Goal: Information Seeking & Learning: Learn about a topic

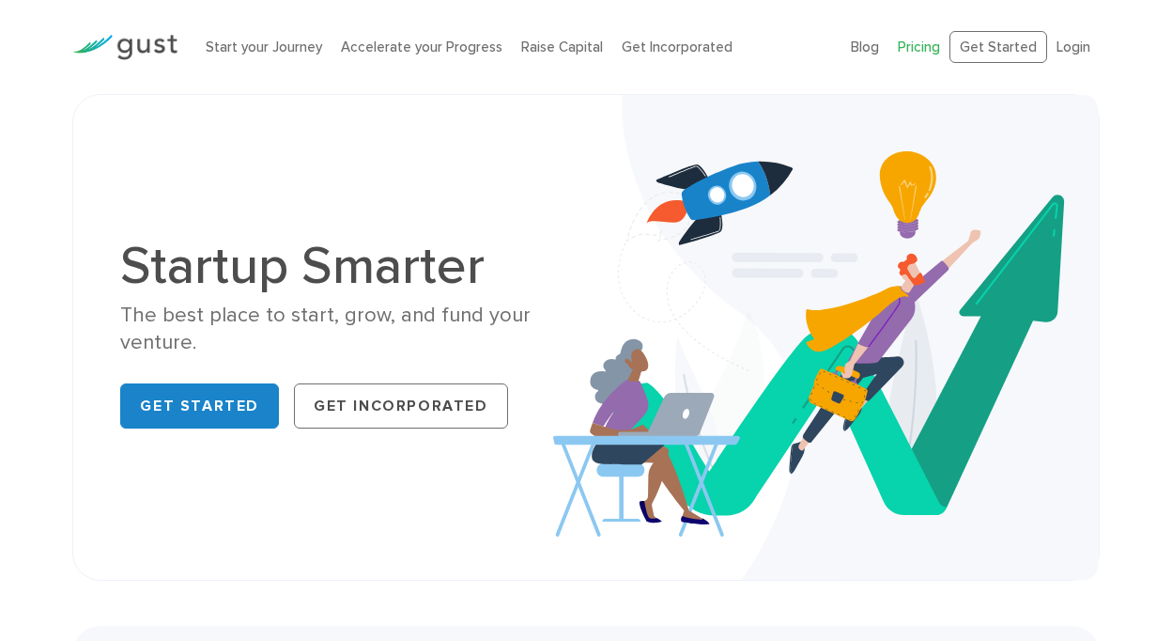
click at [919, 45] on link "Pricing" at bounding box center [919, 47] width 42 height 17
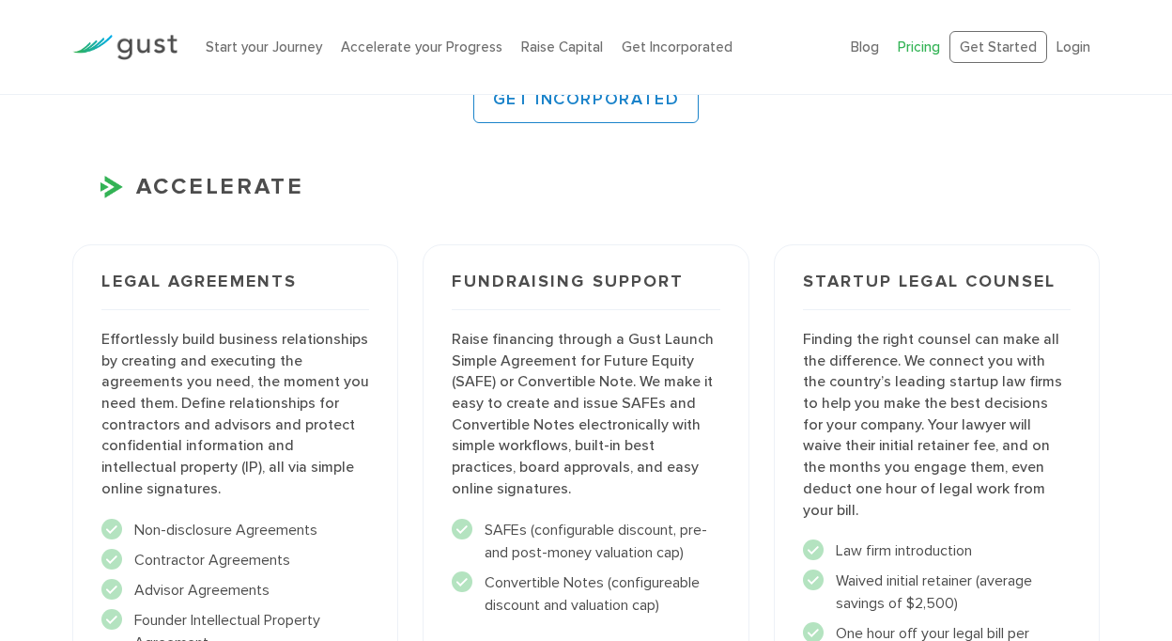
scroll to position [2120, 0]
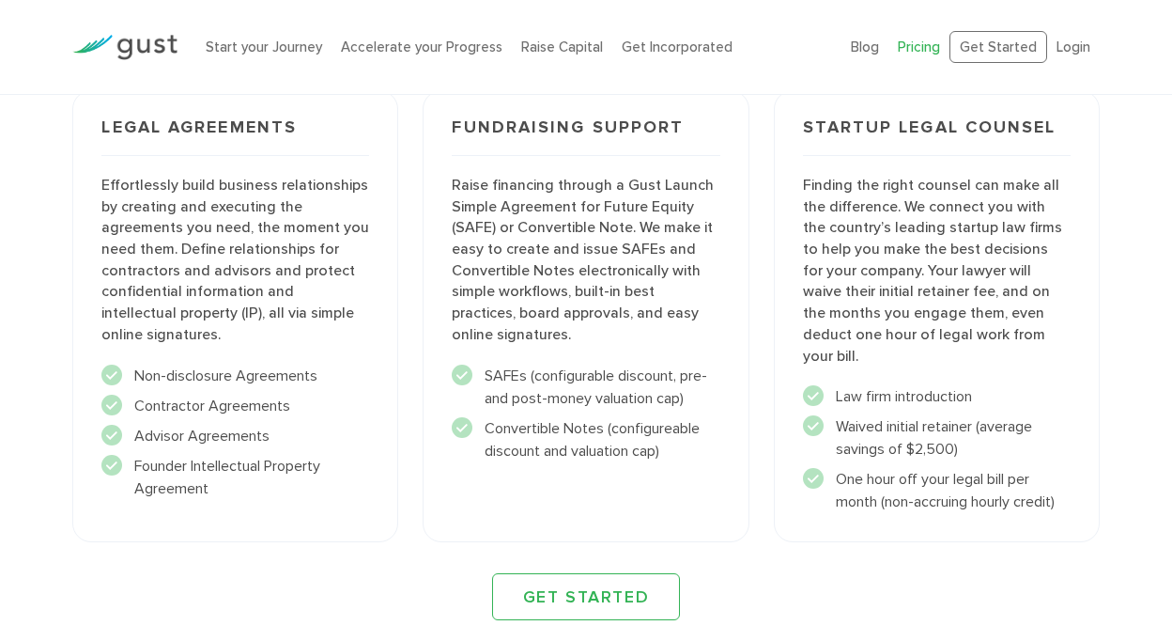
click at [136, 46] on img at bounding box center [124, 47] width 105 height 25
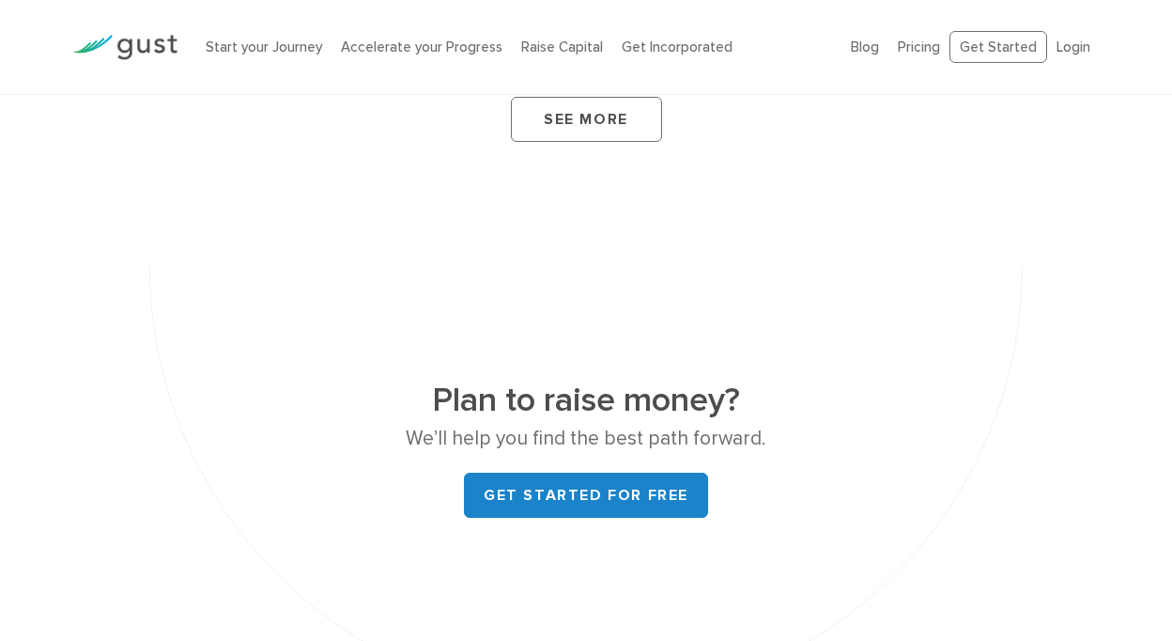
scroll to position [7484, 0]
